Goal: Task Accomplishment & Management: Complete application form

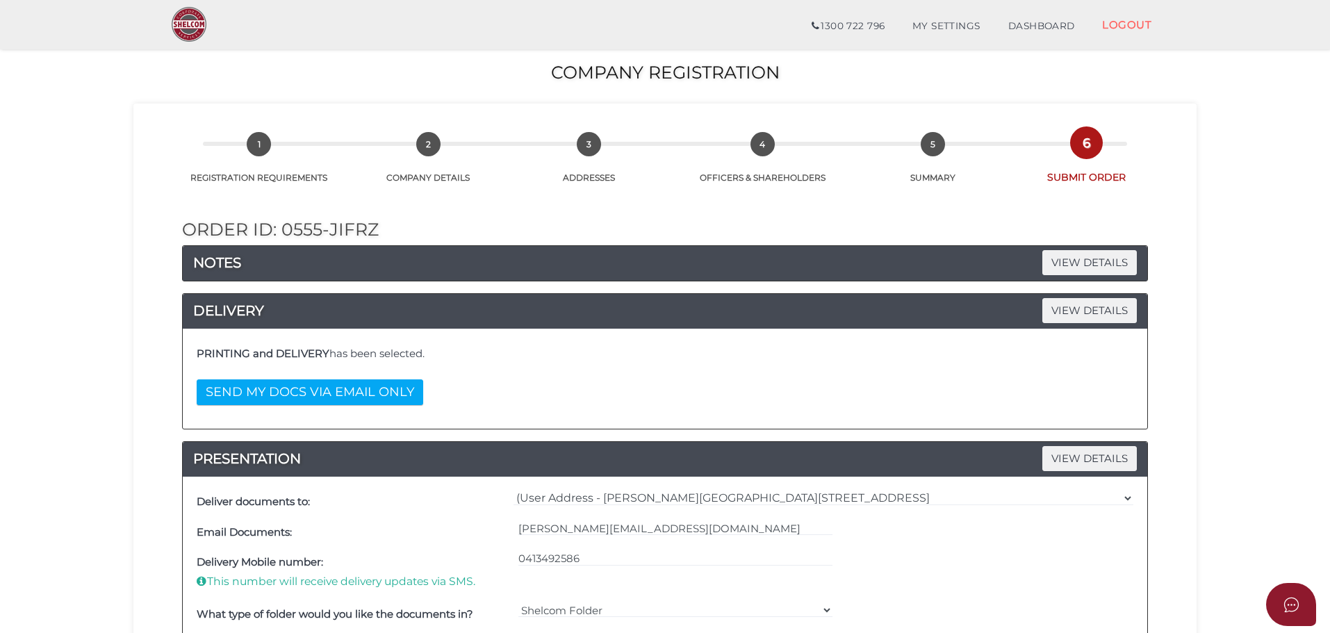
select select "0"
select select "Comb Binding"
select select "0"
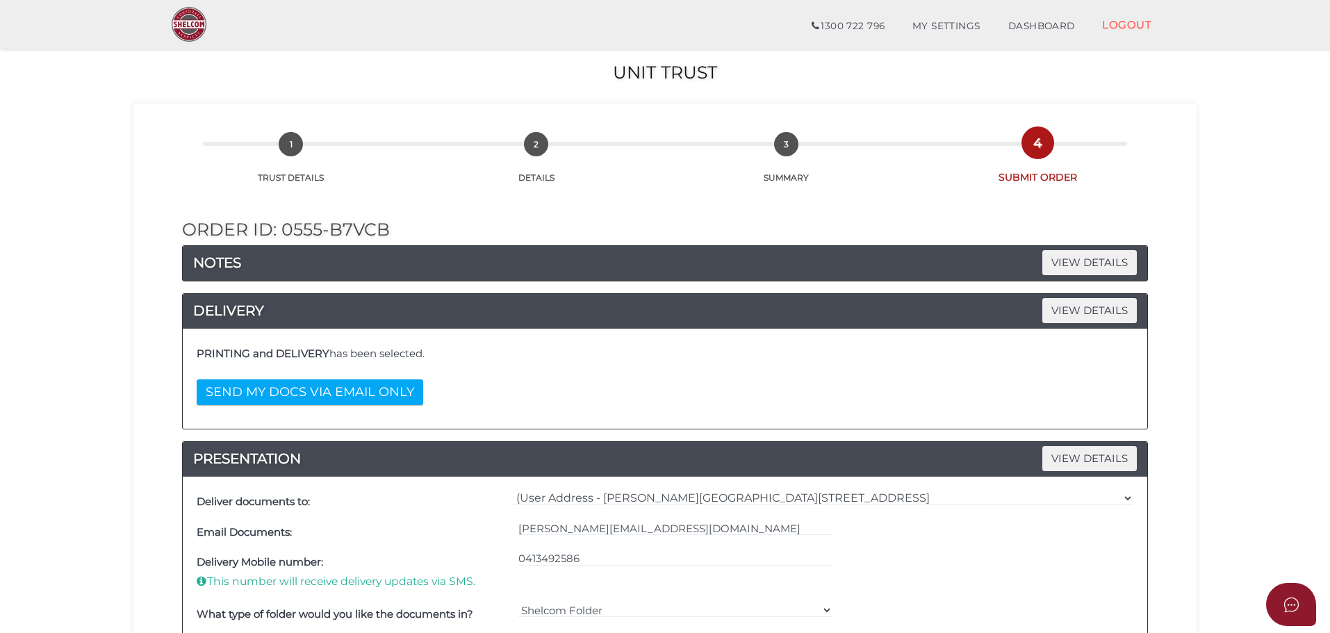
select select "0"
select select "Comb Binding"
